Goal: Find specific page/section: Find specific page/section

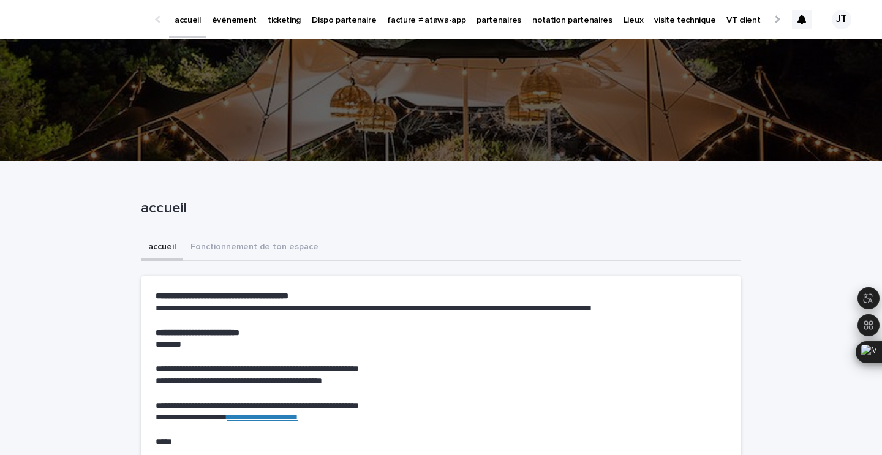
click at [241, 23] on p "événement" at bounding box center [234, 13] width 45 height 26
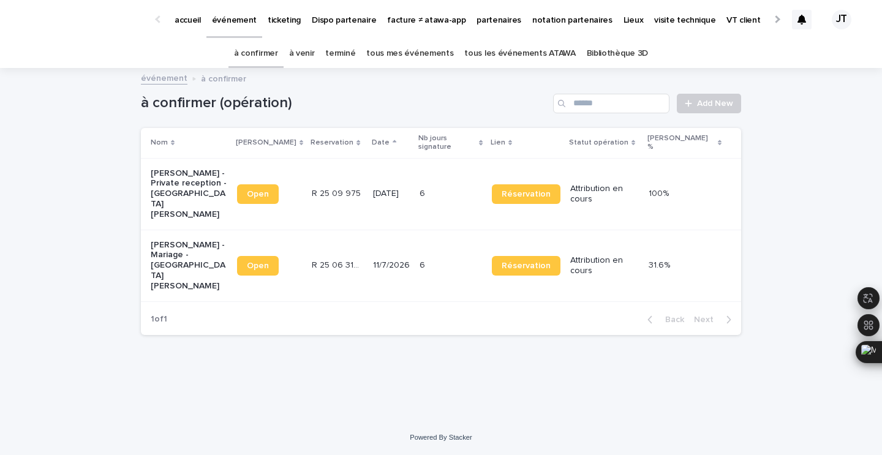
click at [314, 55] on link "à venir" at bounding box center [302, 53] width 26 height 29
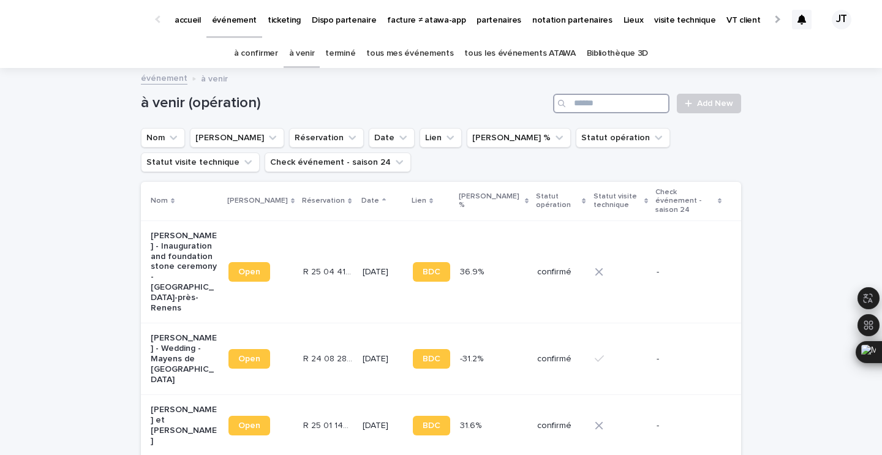
click at [589, 100] on input "Search" at bounding box center [611, 104] width 116 height 20
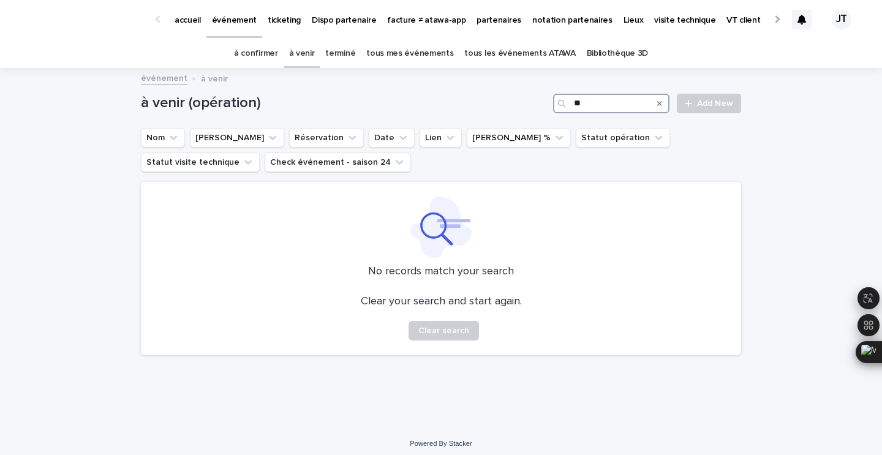
type input "*"
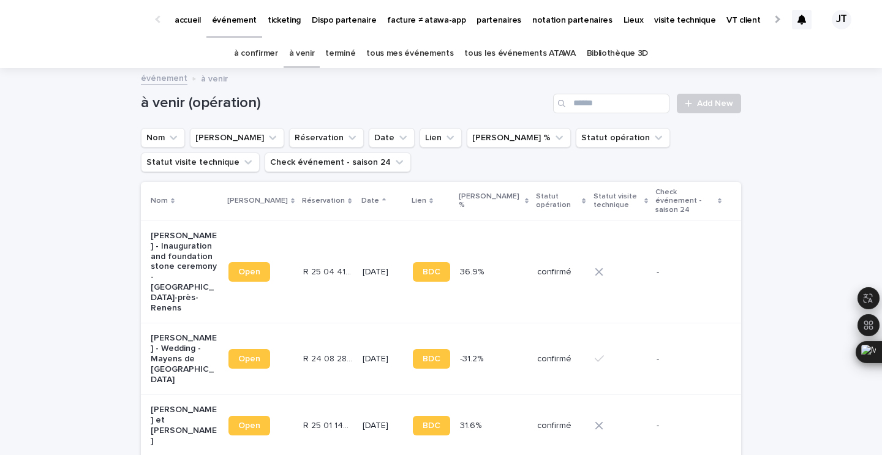
click at [344, 55] on link "terminé" at bounding box center [340, 53] width 30 height 29
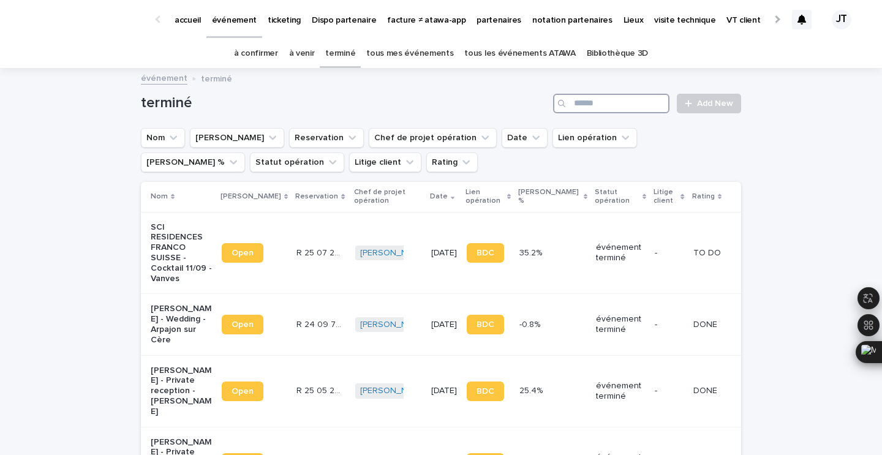
click at [608, 101] on input "Search" at bounding box center [611, 104] width 116 height 20
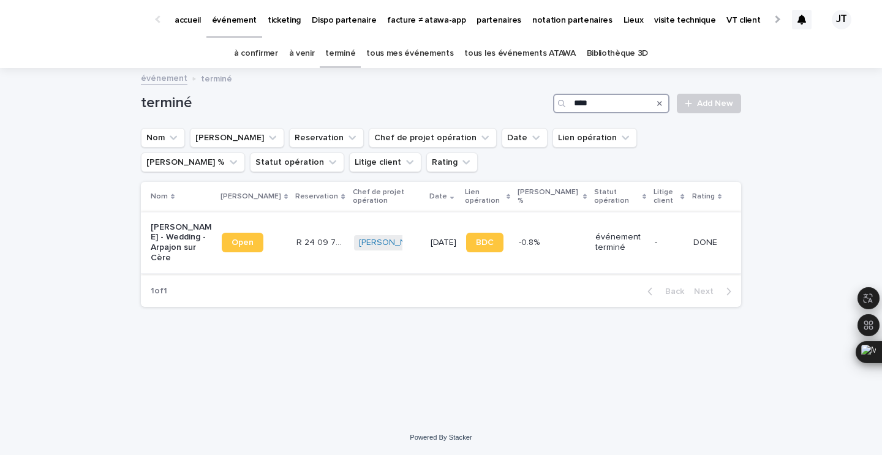
type input "****"
click at [304, 224] on td "R 24 09 763 R 24 09 763" at bounding box center [321, 242] width 58 height 61
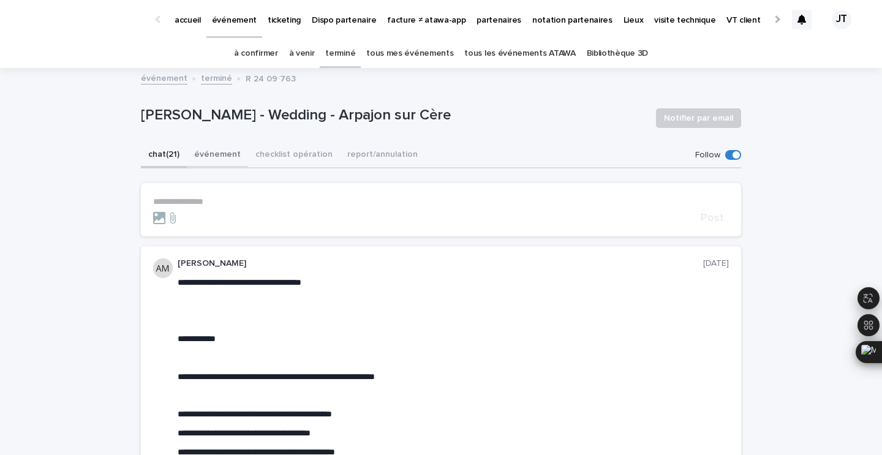
click at [200, 148] on button "événement" at bounding box center [217, 156] width 61 height 26
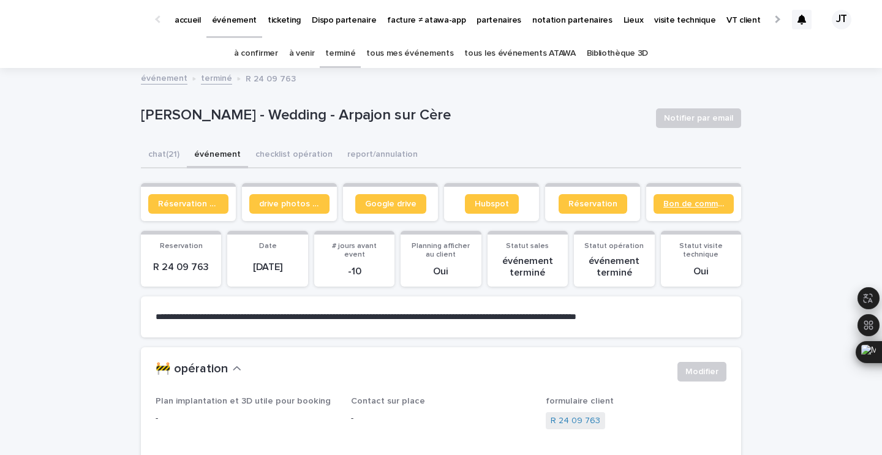
click at [696, 198] on link "Bon de commande" at bounding box center [694, 204] width 80 height 20
click at [196, 266] on p "R 24 09 763" at bounding box center [181, 268] width 66 height 12
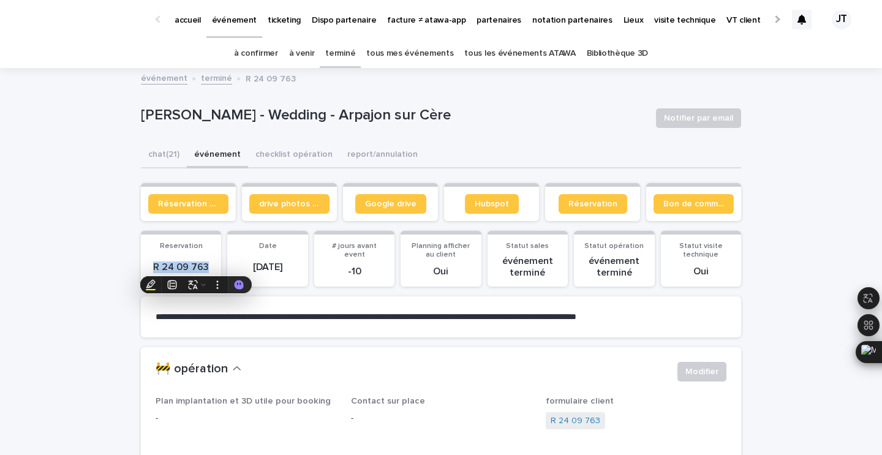
copy p "R 24 09 763"
click at [342, 50] on link "terminé" at bounding box center [340, 53] width 30 height 29
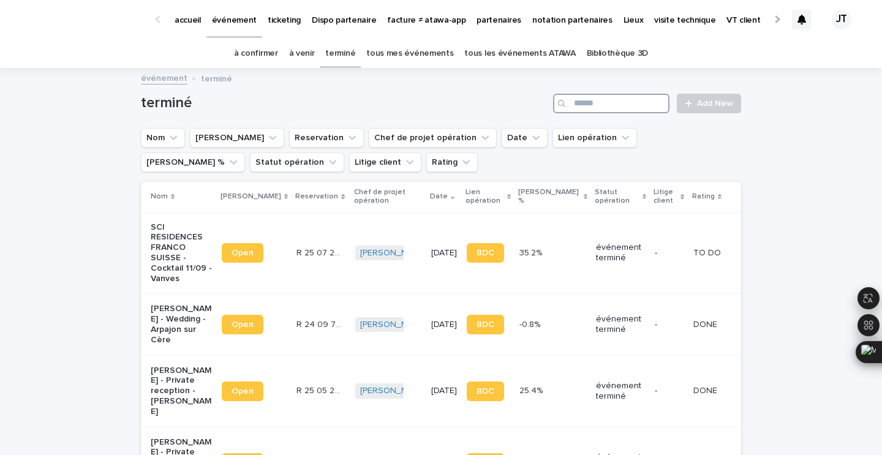
click at [620, 104] on input "Search" at bounding box center [611, 104] width 116 height 20
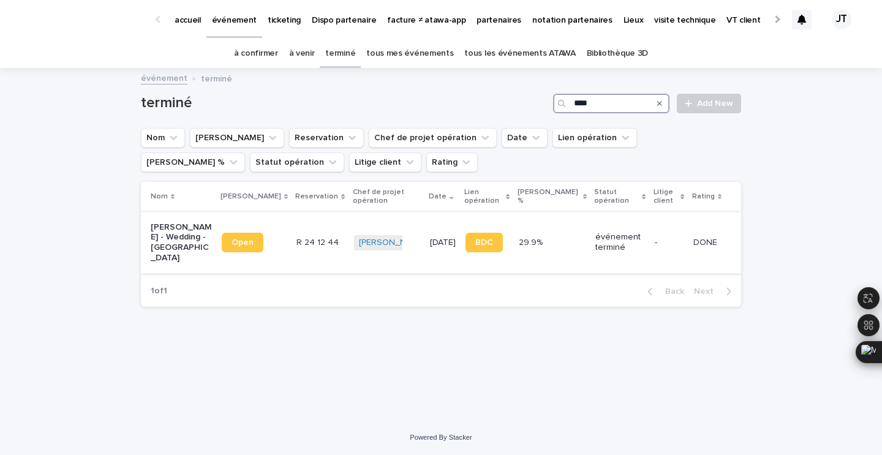
type input "****"
click at [265, 243] on div "Open" at bounding box center [254, 242] width 65 height 29
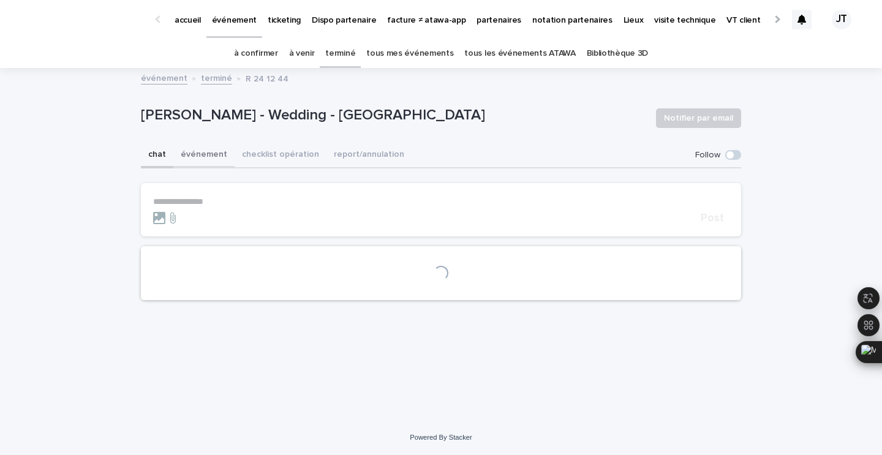
click at [198, 157] on button "événement" at bounding box center [203, 156] width 61 height 26
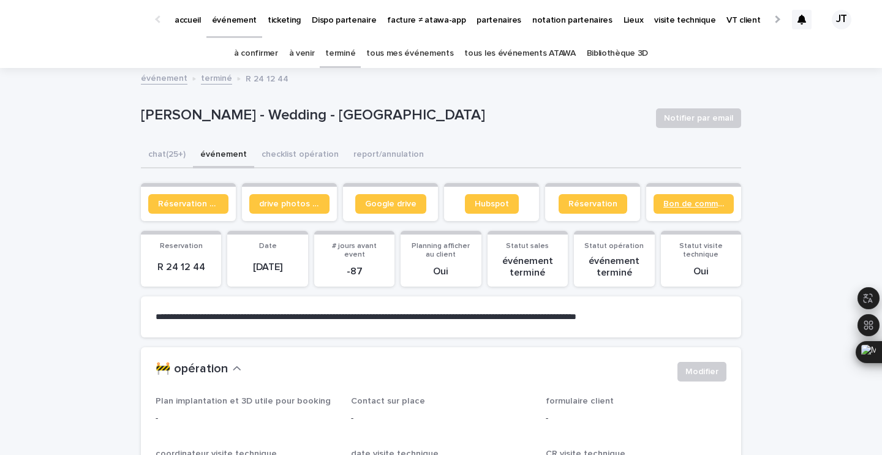
click at [703, 211] on link "Bon de commande" at bounding box center [694, 204] width 80 height 20
click at [338, 54] on link "terminé" at bounding box center [340, 53] width 30 height 29
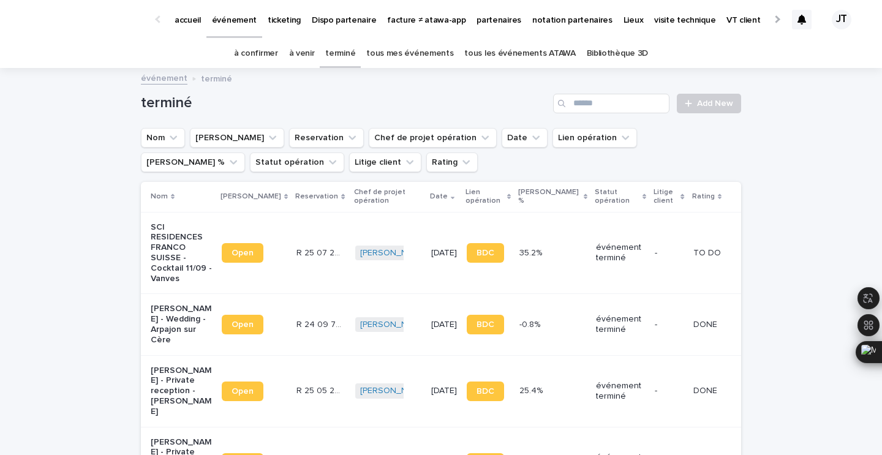
click at [310, 48] on link "à venir" at bounding box center [302, 53] width 26 height 29
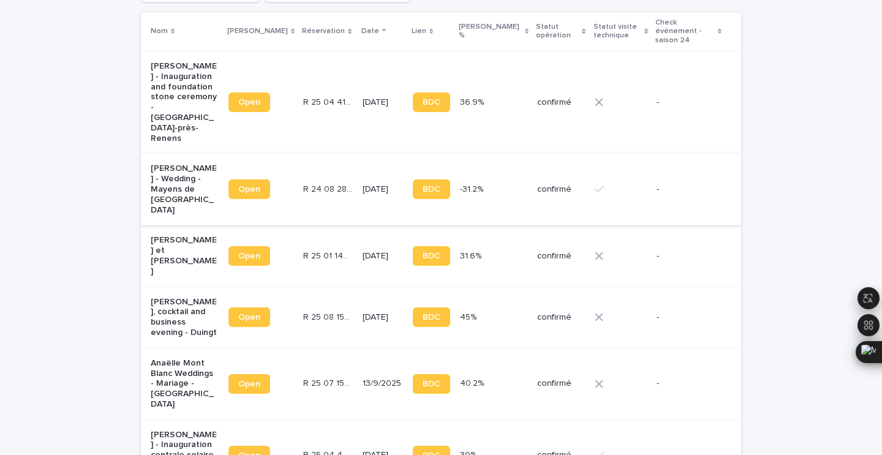
scroll to position [174, 0]
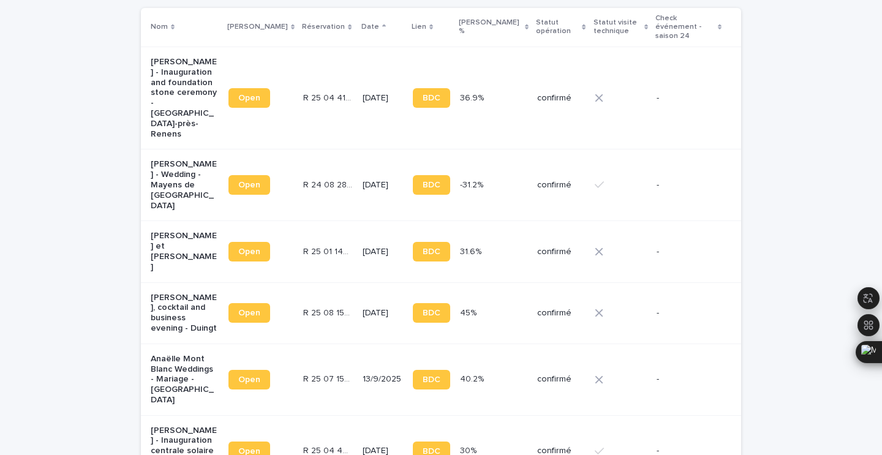
click at [310, 357] on td "R 25 07 1505 R 25 07 1505" at bounding box center [327, 380] width 59 height 72
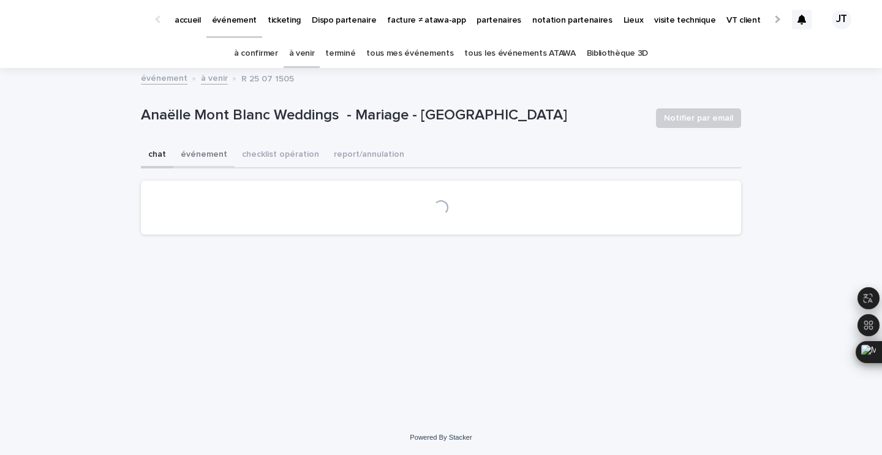
click at [197, 155] on button "événement" at bounding box center [203, 156] width 61 height 26
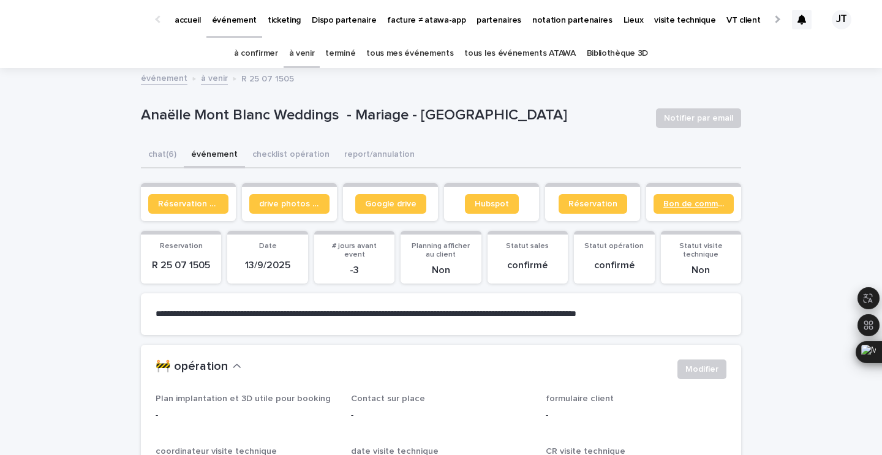
click at [665, 205] on span "Bon de commande" at bounding box center [693, 204] width 61 height 9
click at [189, 270] on p "R 25 07 1505" at bounding box center [181, 266] width 66 height 12
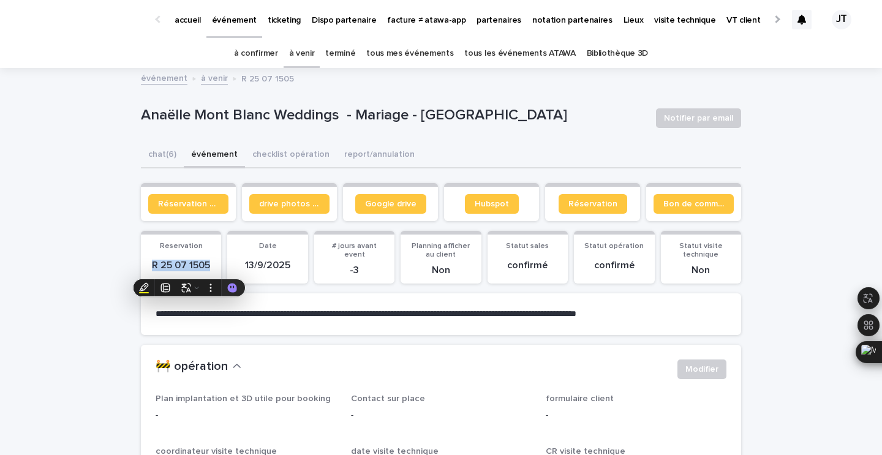
click at [189, 270] on p "R 25 07 1505" at bounding box center [181, 266] width 66 height 12
copy p "R 25 07 1505"
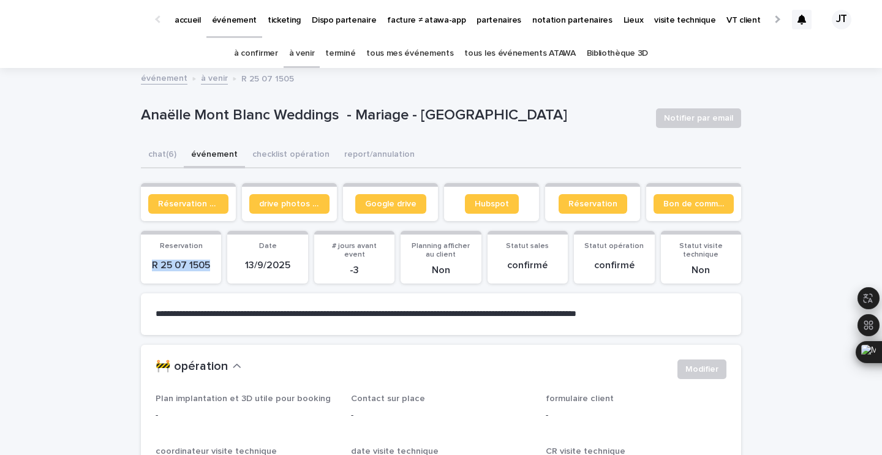
click at [266, 52] on link "à confirmer" at bounding box center [256, 53] width 44 height 29
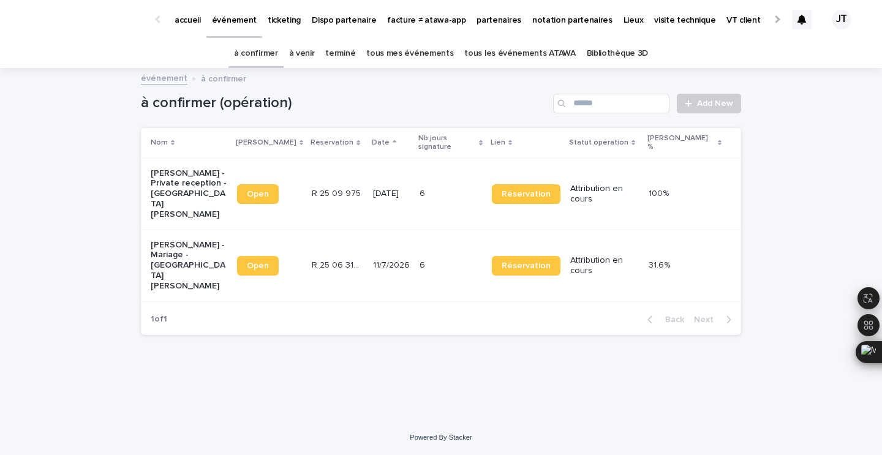
click at [373, 184] on div "[DATE]" at bounding box center [391, 194] width 37 height 20
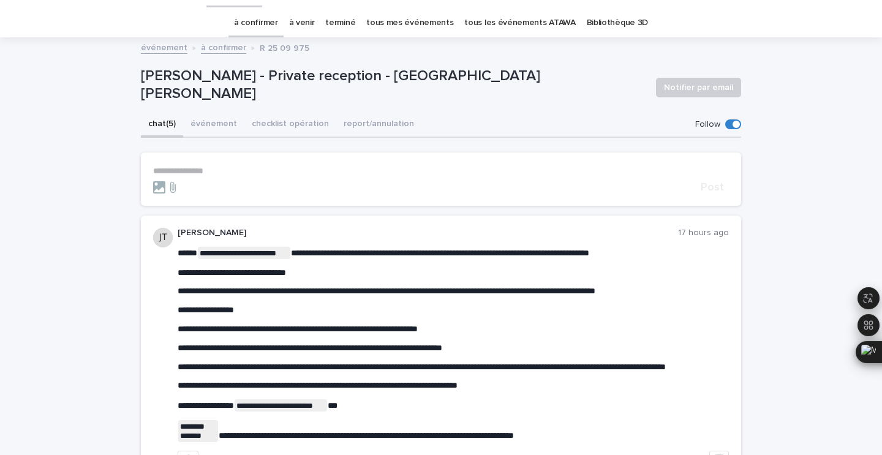
scroll to position [41, 0]
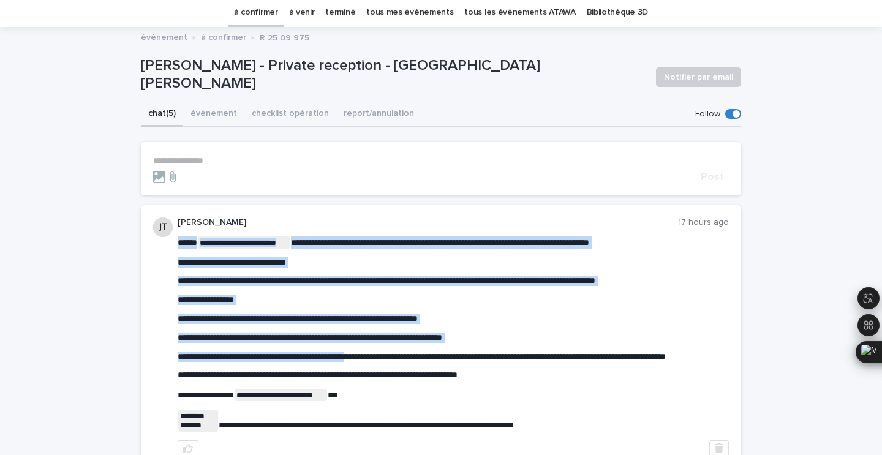
drag, startPoint x: 290, startPoint y: 355, endPoint x: 393, endPoint y: 356, distance: 102.9
click at [393, 356] on span "**********" at bounding box center [422, 356] width 488 height 9
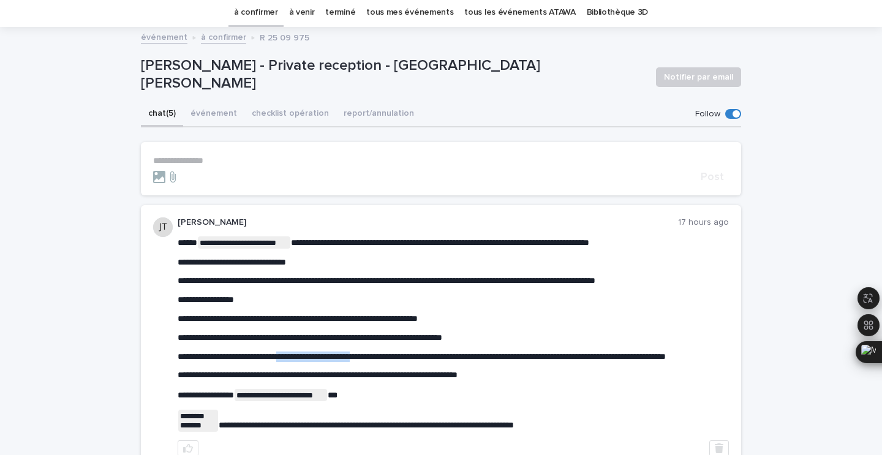
drag, startPoint x: 401, startPoint y: 356, endPoint x: 291, endPoint y: 354, distance: 110.3
click at [291, 354] on span "**********" at bounding box center [422, 356] width 488 height 9
copy span "**********"
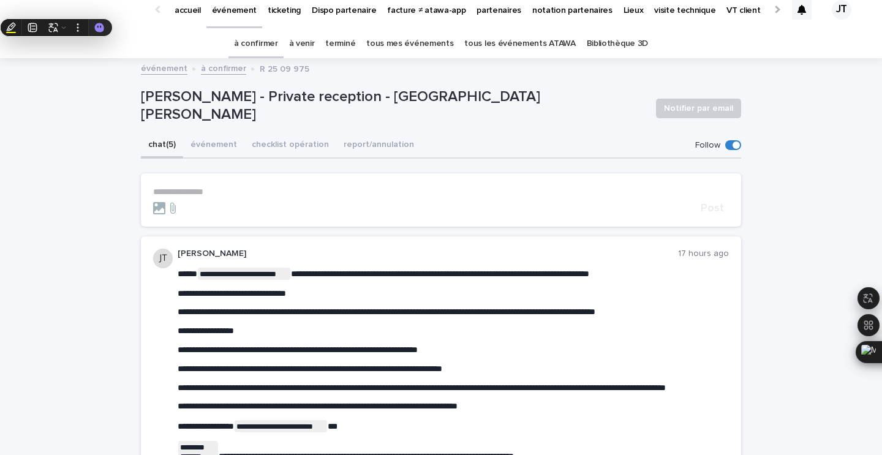
scroll to position [0, 0]
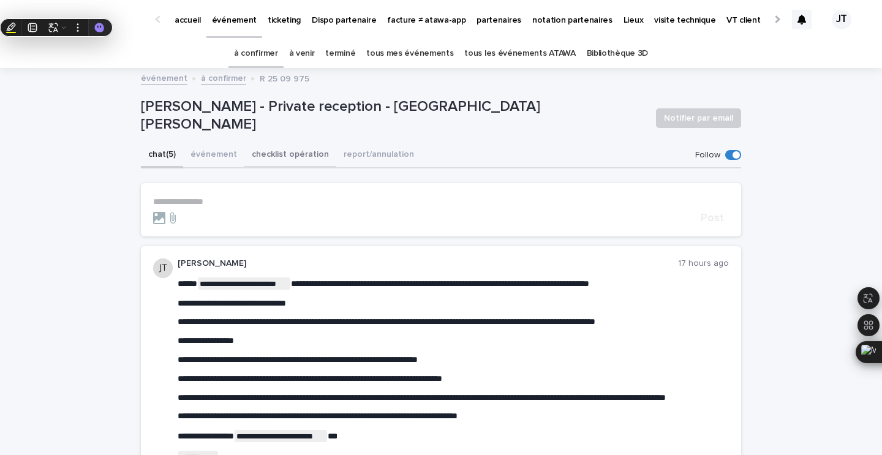
click at [274, 151] on button "checklist opération" at bounding box center [290, 156] width 92 height 26
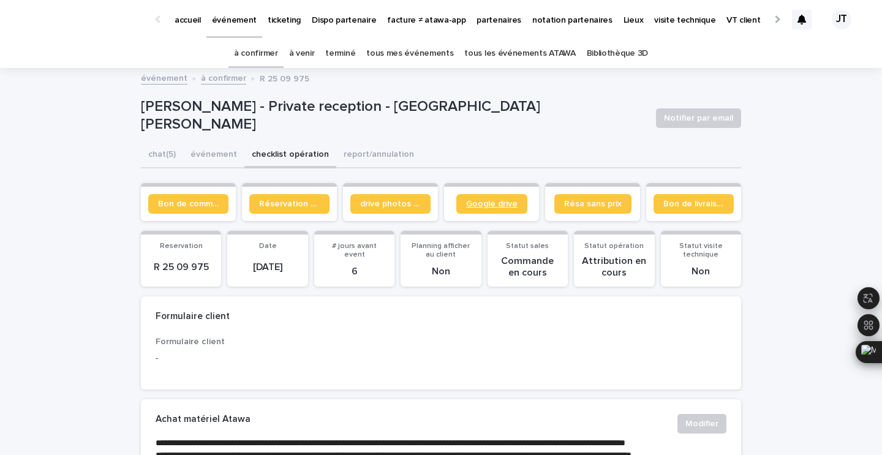
click at [496, 205] on span "Google drive" at bounding box center [491, 204] width 51 height 9
click at [301, 49] on link "à venir" at bounding box center [302, 53] width 26 height 29
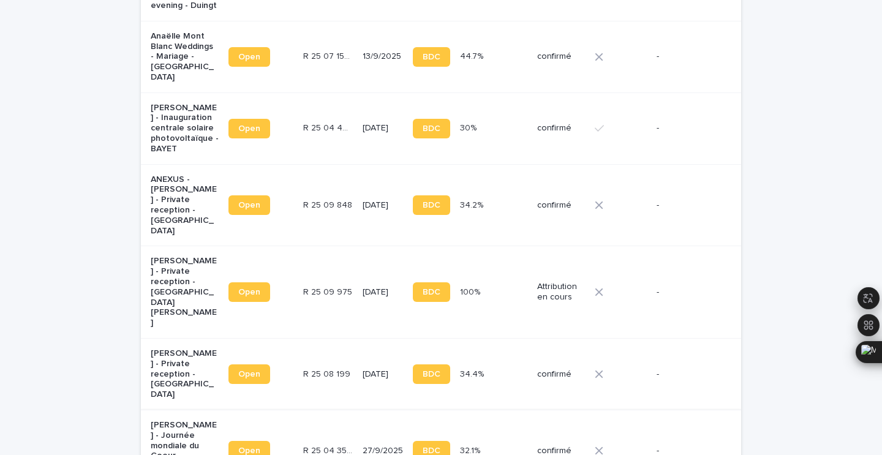
scroll to position [490, 0]
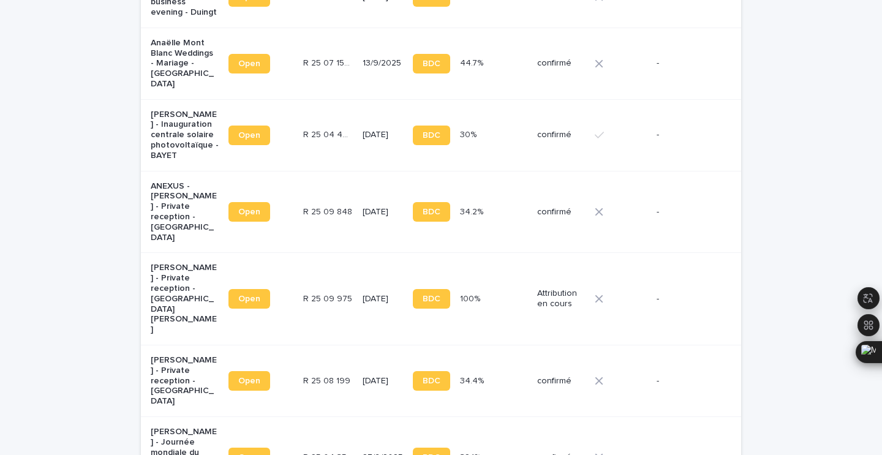
click at [328, 192] on td "R 25 09 848 R 25 09 848" at bounding box center [327, 212] width 59 height 82
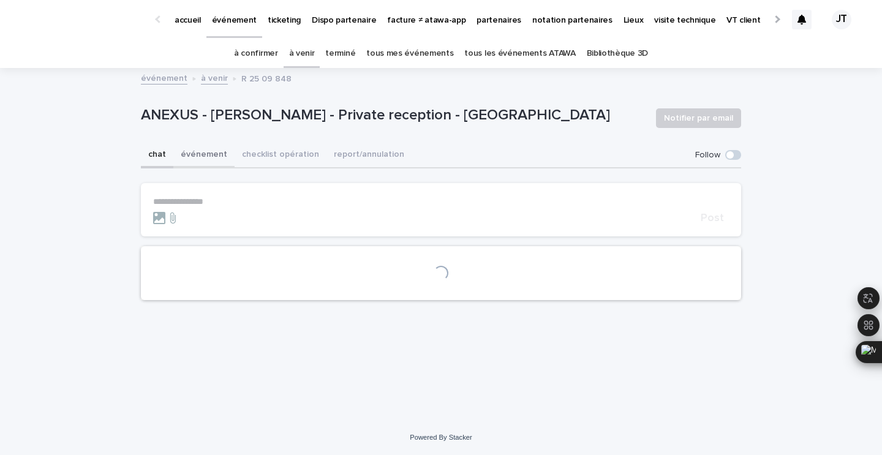
click at [197, 155] on button "événement" at bounding box center [203, 156] width 61 height 26
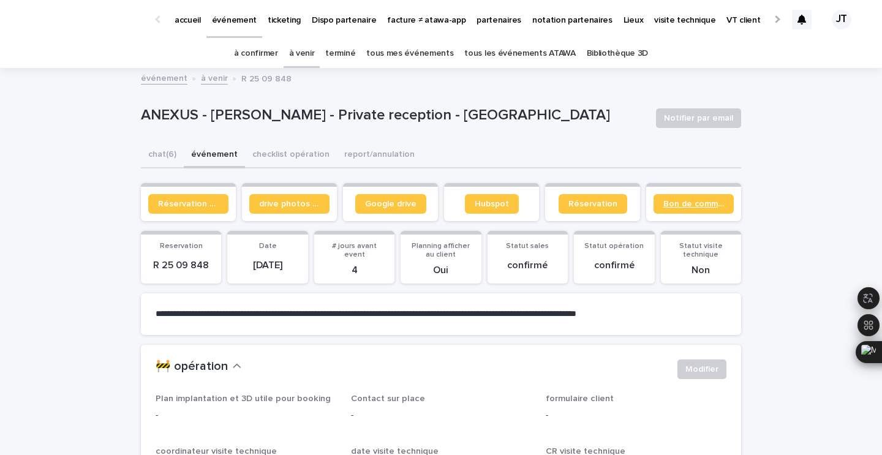
click at [676, 195] on link "Bon de commande" at bounding box center [694, 204] width 80 height 20
click at [686, 202] on span "Bon de commande" at bounding box center [693, 204] width 61 height 9
click at [265, 56] on link "à confirmer" at bounding box center [256, 53] width 44 height 29
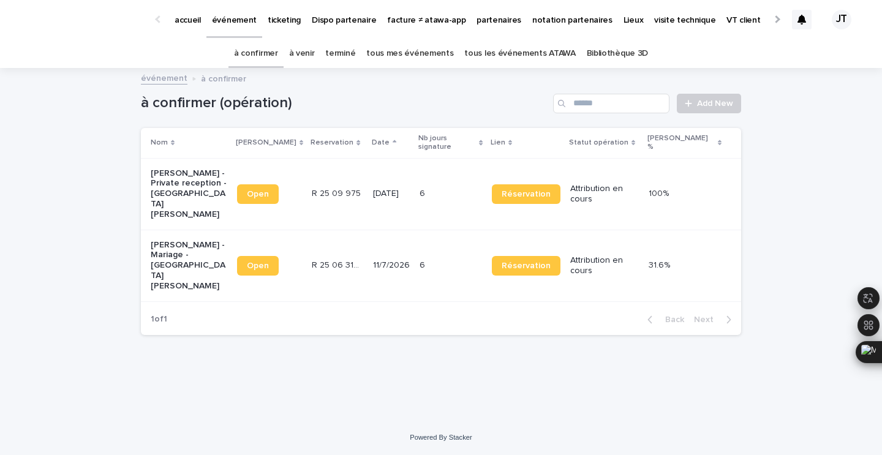
click at [222, 175] on p "[PERSON_NAME] - Private reception - [GEOGRAPHIC_DATA][PERSON_NAME]" at bounding box center [189, 193] width 77 height 51
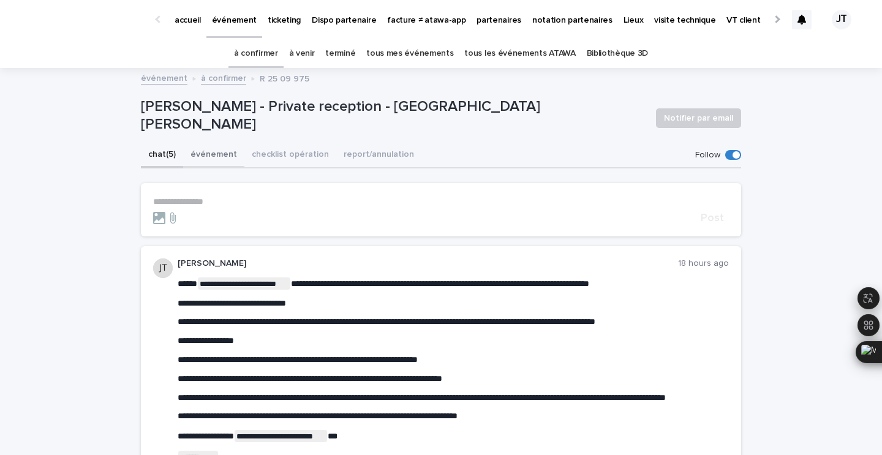
click at [220, 149] on button "événement" at bounding box center [213, 156] width 61 height 26
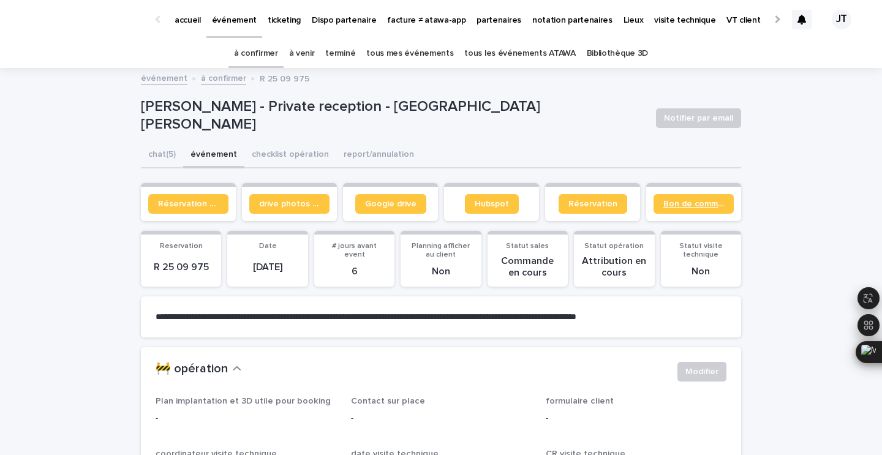
click at [679, 205] on span "Bon de commande" at bounding box center [693, 204] width 61 height 9
